Goal: Obtain resource: Download file/media

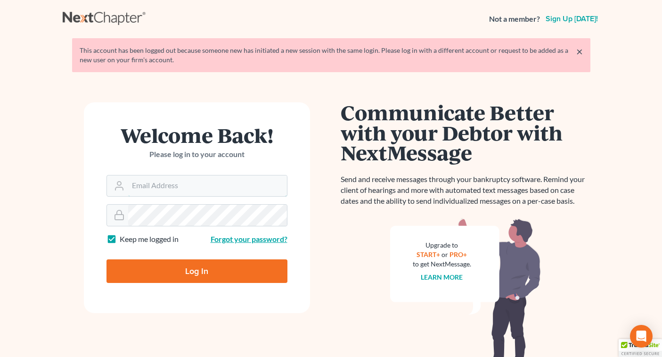
type input "[EMAIL_ADDRESS][DOMAIN_NAME]"
click at [196, 270] on input "Log In" at bounding box center [196, 271] width 181 height 24
type input "Thinking..."
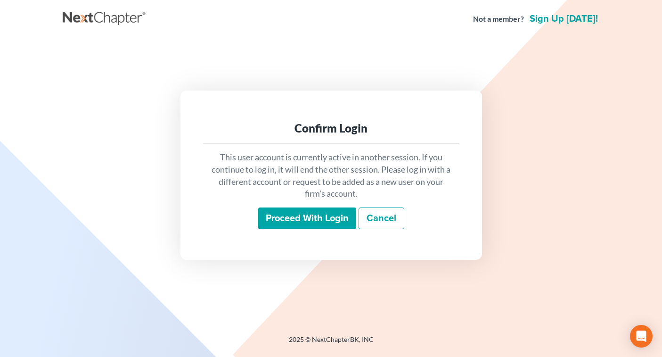
click at [311, 211] on input "Proceed with login" at bounding box center [307, 218] width 98 height 22
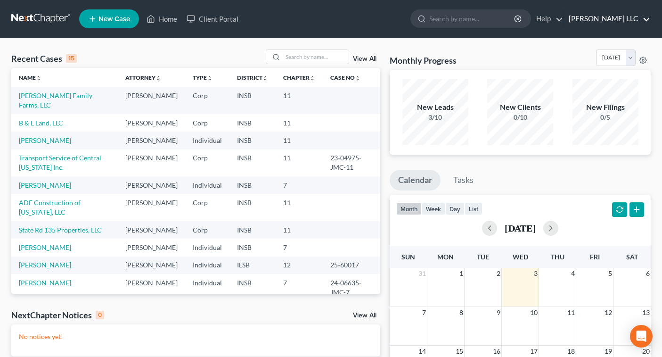
click at [628, 22] on link "[PERSON_NAME] LLC" at bounding box center [607, 18] width 86 height 17
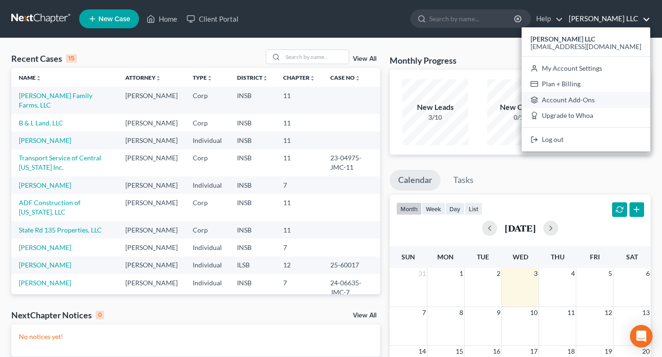
click at [601, 96] on link "Account Add-Ons" at bounding box center [585, 100] width 129 height 16
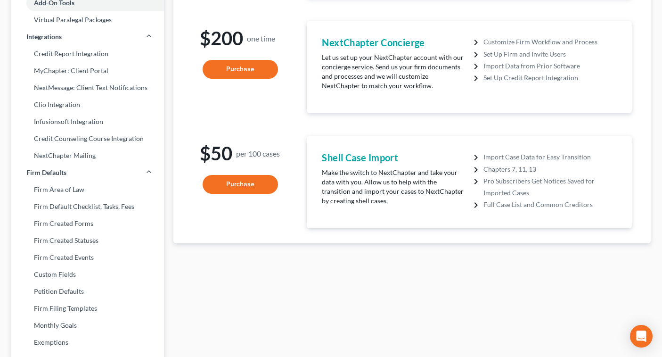
scroll to position [199, 0]
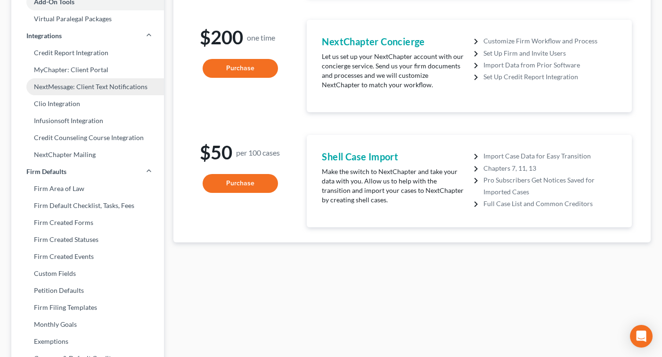
click at [86, 86] on link "NextMessage: Client Text Notifications" at bounding box center [87, 86] width 153 height 17
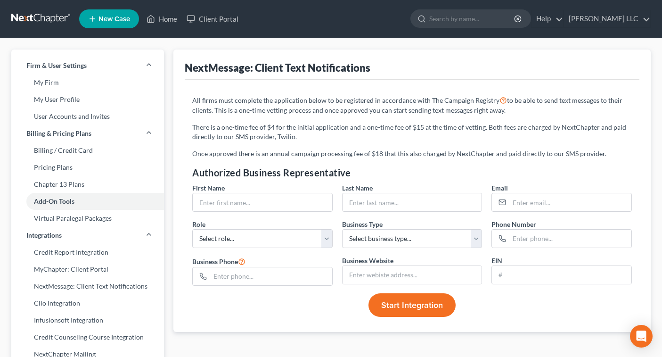
click at [52, 21] on link at bounding box center [41, 18] width 60 height 17
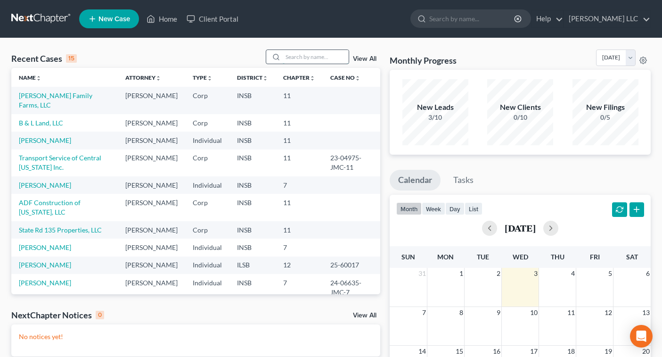
click at [310, 58] on input "search" at bounding box center [316, 57] width 66 height 14
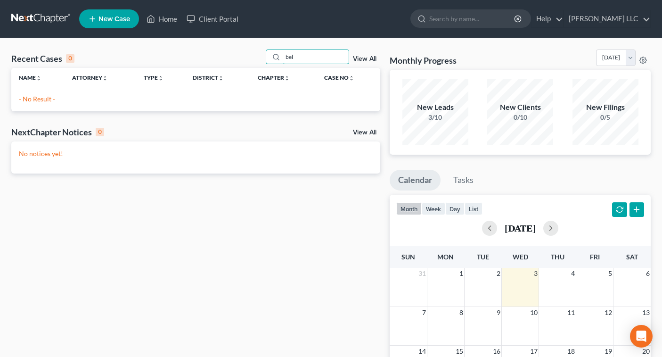
type input "bel"
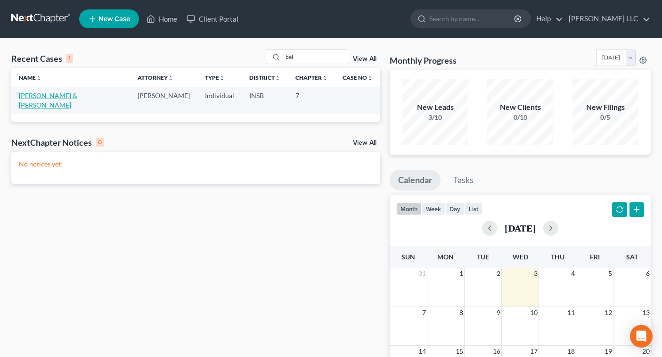
click at [40, 96] on link "Belanger, Jared & Amanda" at bounding box center [48, 99] width 58 height 17
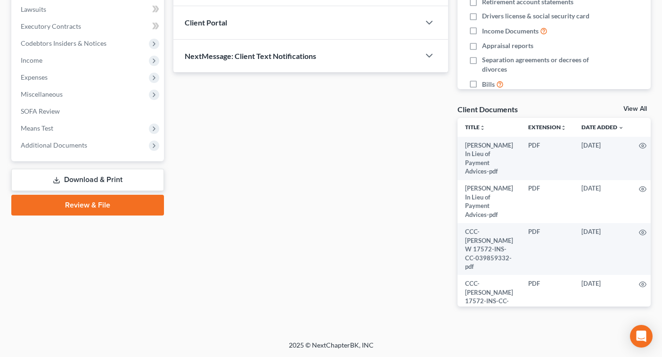
click at [123, 182] on link "Download & Print" at bounding box center [87, 180] width 153 height 22
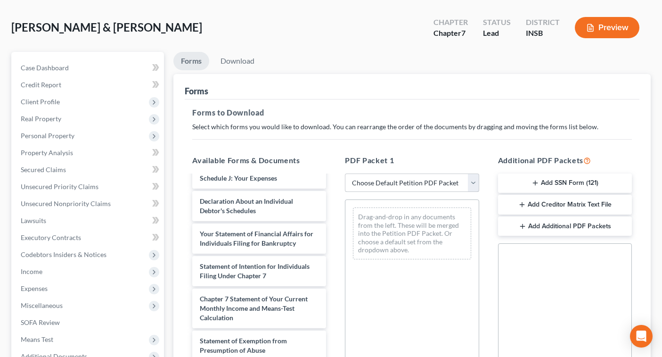
scroll to position [65, 0]
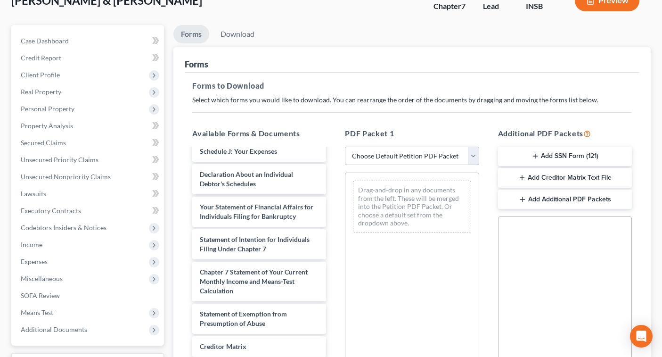
select select "0"
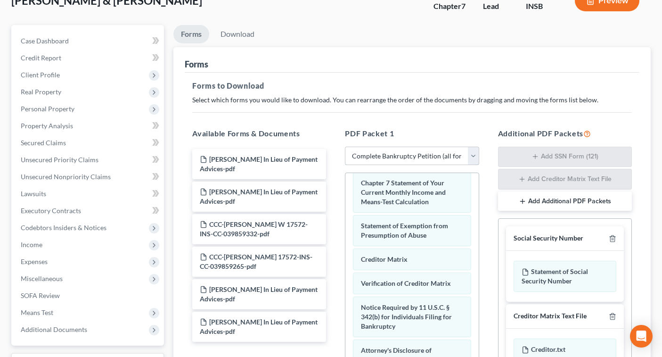
scroll to position [415, 0]
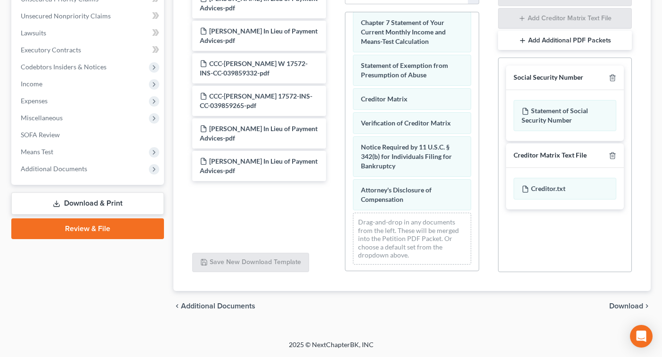
click at [629, 304] on span "Download" at bounding box center [626, 306] width 34 height 8
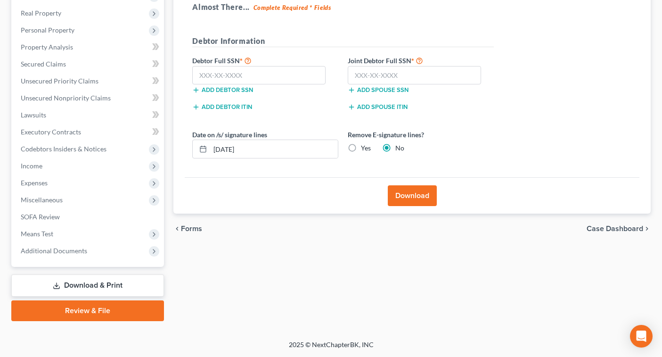
scroll to position [144, 0]
click at [304, 78] on input "text" at bounding box center [258, 75] width 133 height 19
type input "000-00-0000"
click at [416, 196] on button "Download" at bounding box center [412, 195] width 49 height 21
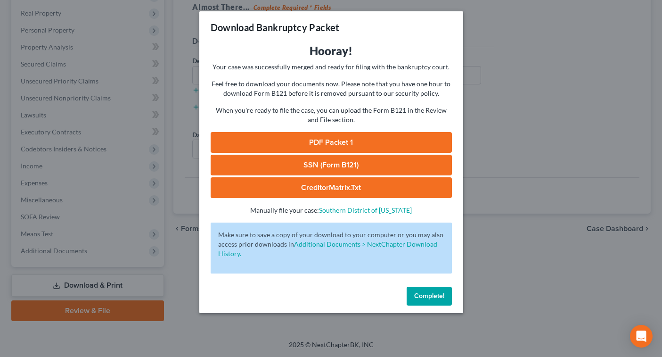
click at [357, 144] on link "PDF Packet 1" at bounding box center [331, 142] width 241 height 21
